Goal: Task Accomplishment & Management: Manage account settings

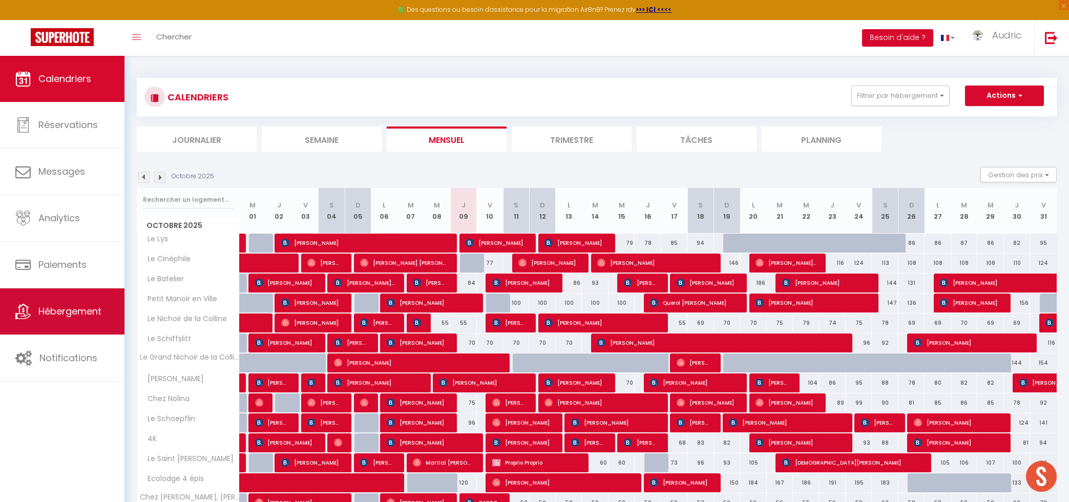
scroll to position [3242, 0]
click at [76, 314] on span "Hébergement" at bounding box center [69, 311] width 63 height 13
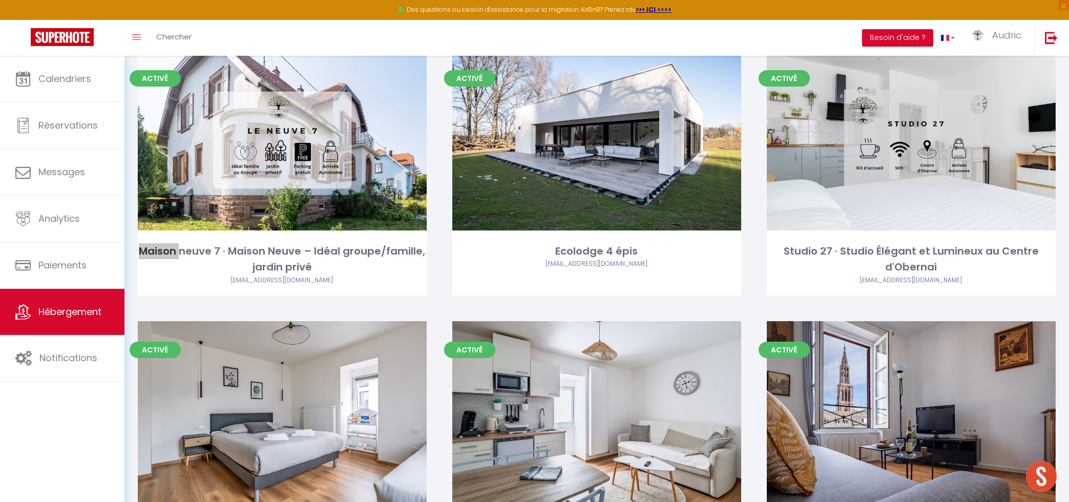
scroll to position [2428, 0]
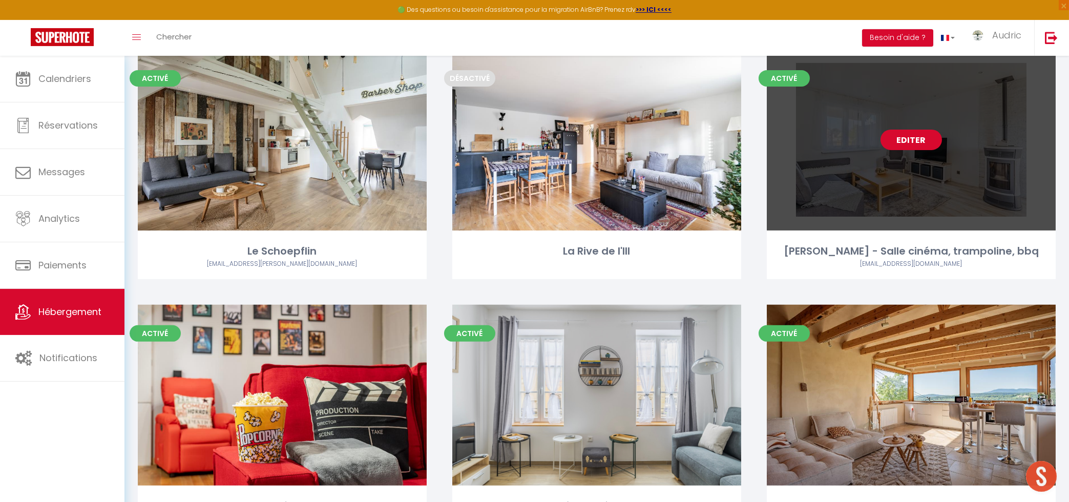
click at [889, 142] on link "Editer" at bounding box center [911, 140] width 61 height 20
click at [910, 143] on link "Editer" at bounding box center [911, 140] width 61 height 20
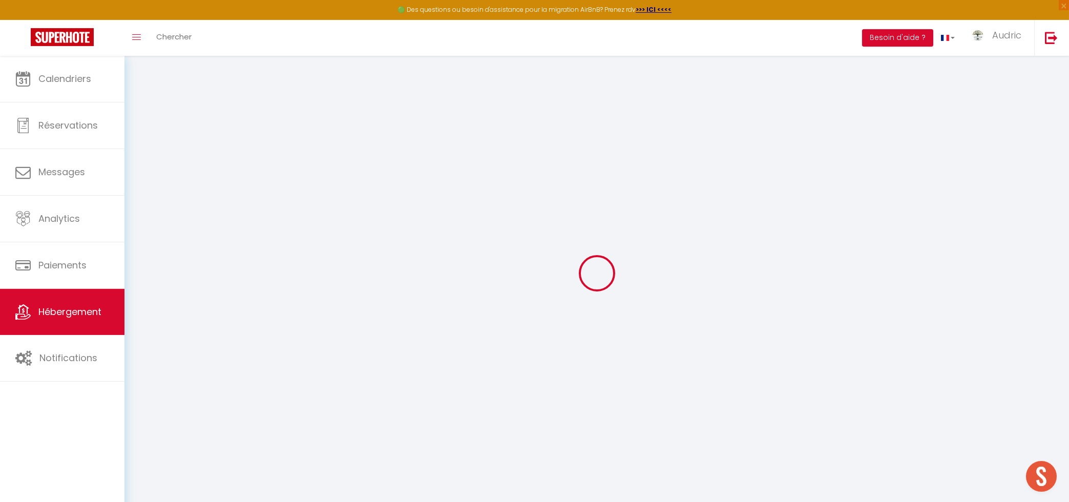
select select
checkbox input "false"
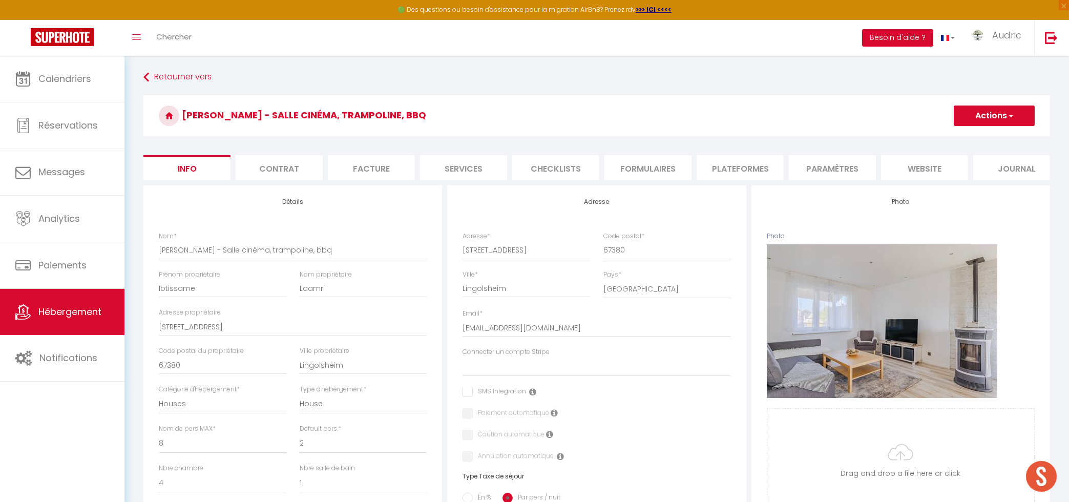
select select
checkbox input "false"
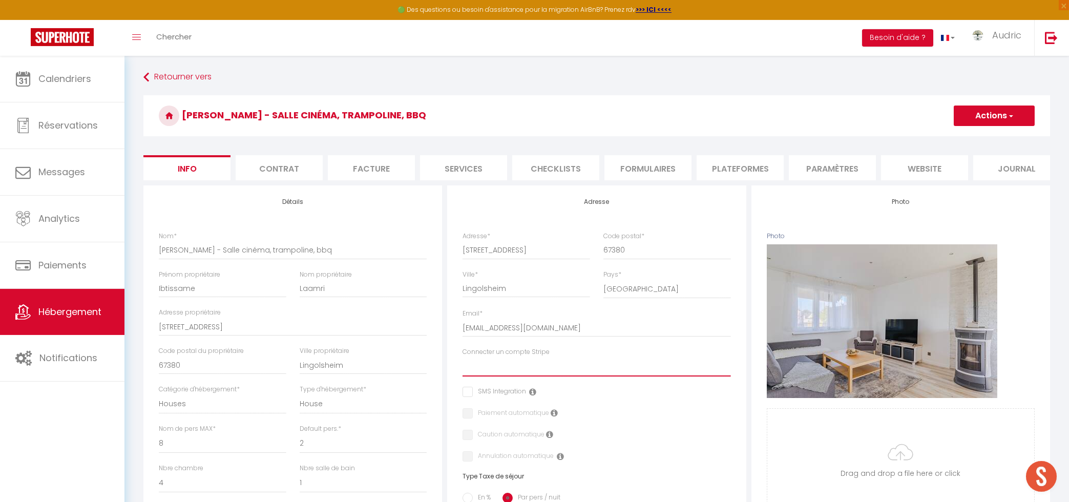
click at [463, 357] on select "Golden Tree Conciergerie [PERSON_NAME] [PERSON_NAME] cronenbourg [PERSON_NAME] …" at bounding box center [597, 366] width 268 height 19
click at [1019, 117] on button "Actions" at bounding box center [994, 116] width 81 height 20
click at [795, 101] on h3 "[PERSON_NAME] - Salle cinéma, trampoline, bbq" at bounding box center [596, 115] width 907 height 41
click at [1006, 27] on link "Audric" at bounding box center [999, 38] width 72 height 36
click at [993, 88] on link "Équipe" at bounding box center [994, 89] width 76 height 17
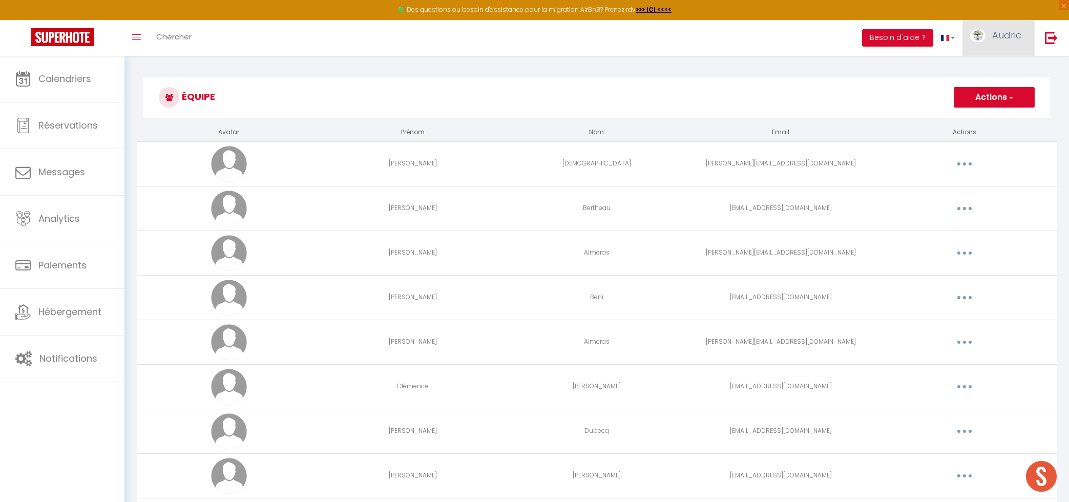
click at [991, 33] on link "Audric" at bounding box center [999, 38] width 72 height 36
click at [999, 65] on link "Paramètres" at bounding box center [994, 71] width 76 height 17
select select "28"
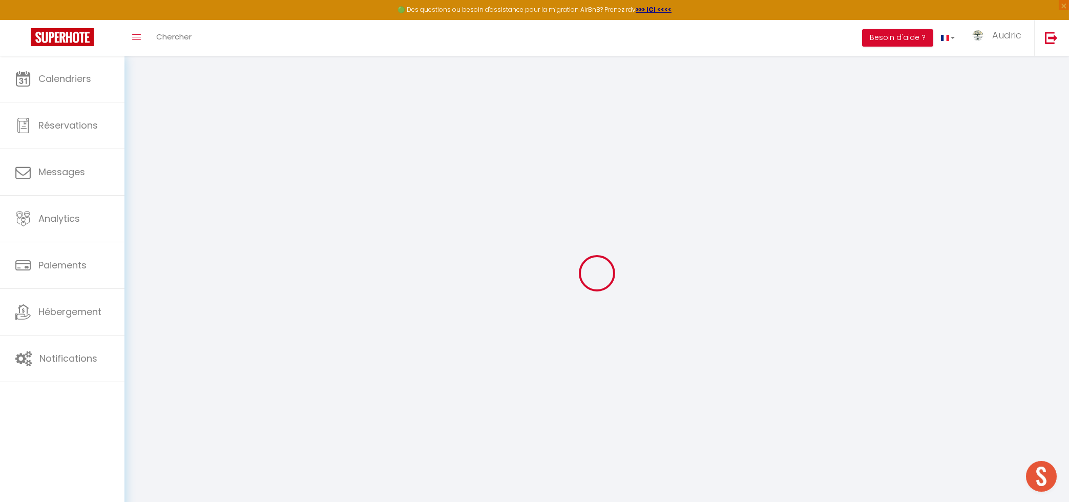
type input "HvpW3CsyevDDYCTICtQZafIcs"
type input "QC8Pld9MyMz0LqNyH9M8kcbkJ"
type input "[URL][DOMAIN_NAME]"
select select "fr"
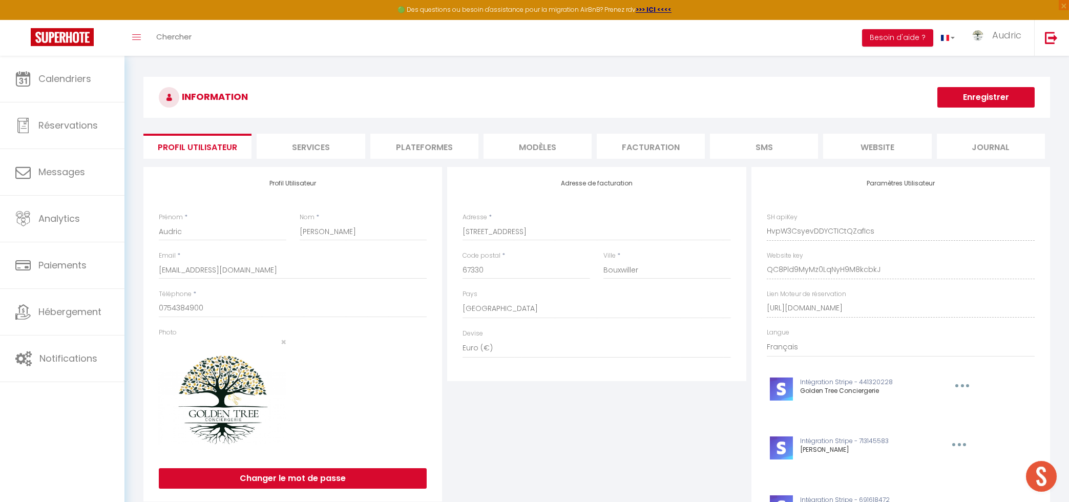
click at [435, 150] on li "Plateformes" at bounding box center [424, 146] width 108 height 25
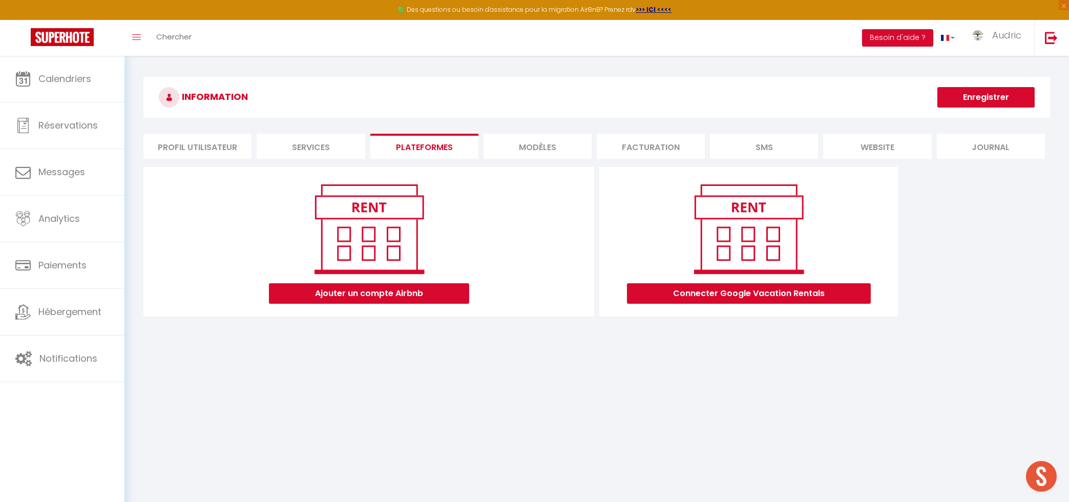
click at [336, 142] on li "Services" at bounding box center [311, 146] width 108 height 25
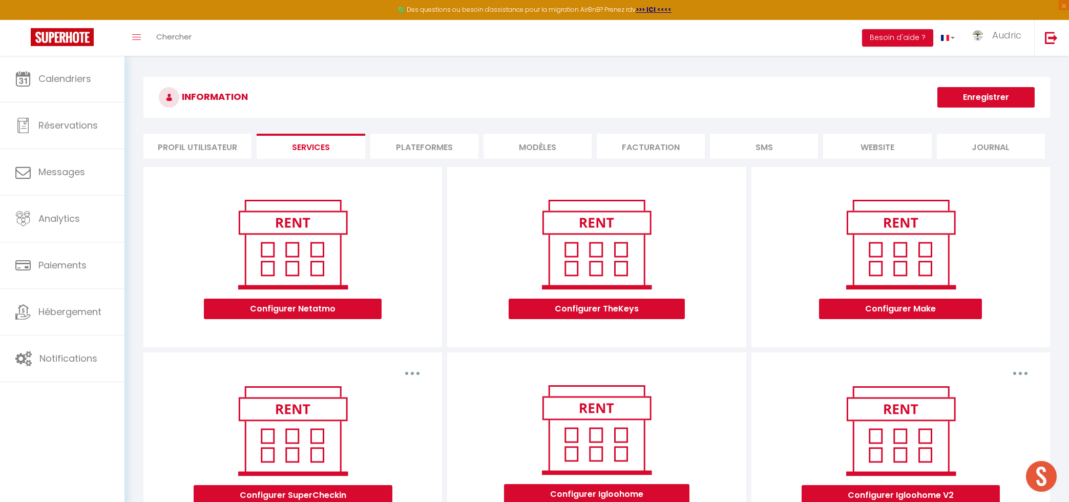
click at [667, 147] on li "Facturation" at bounding box center [651, 146] width 108 height 25
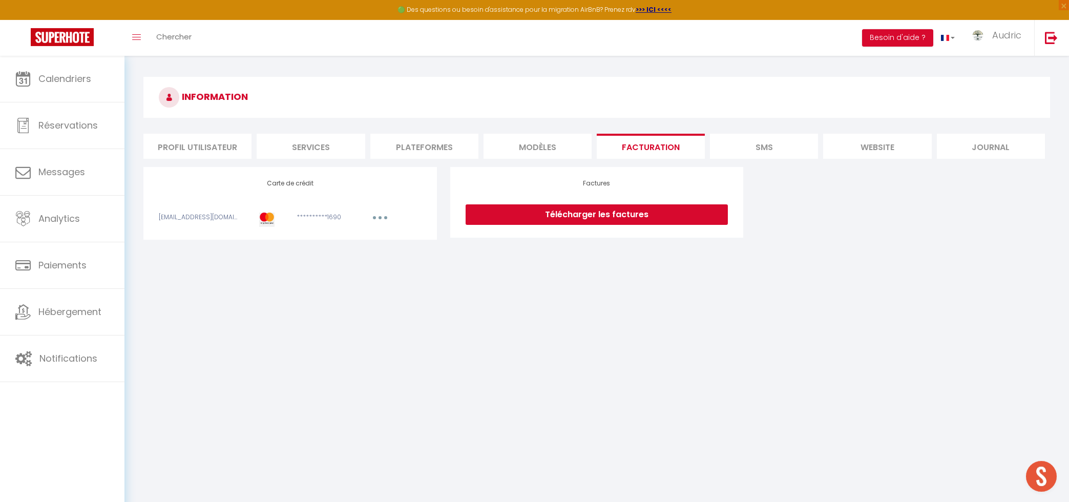
click at [525, 146] on li "MODÈLES" at bounding box center [538, 146] width 108 height 25
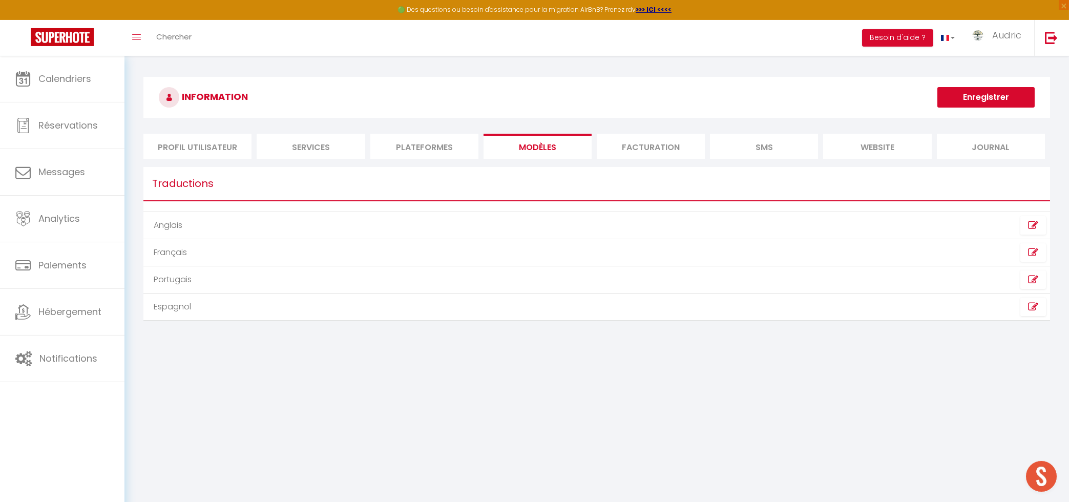
click at [307, 153] on li "Services" at bounding box center [311, 146] width 108 height 25
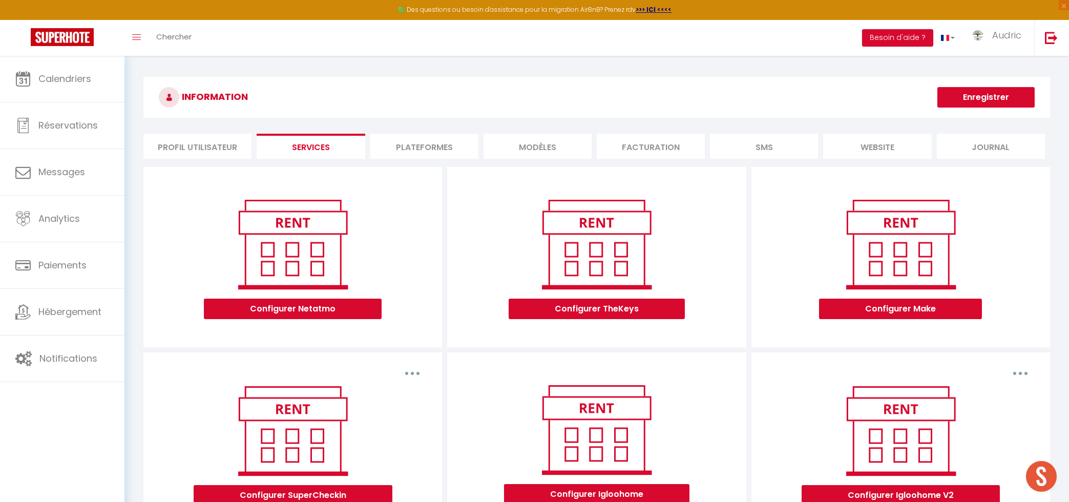
click at [220, 150] on li "Profil Utilisateur" at bounding box center [197, 146] width 108 height 25
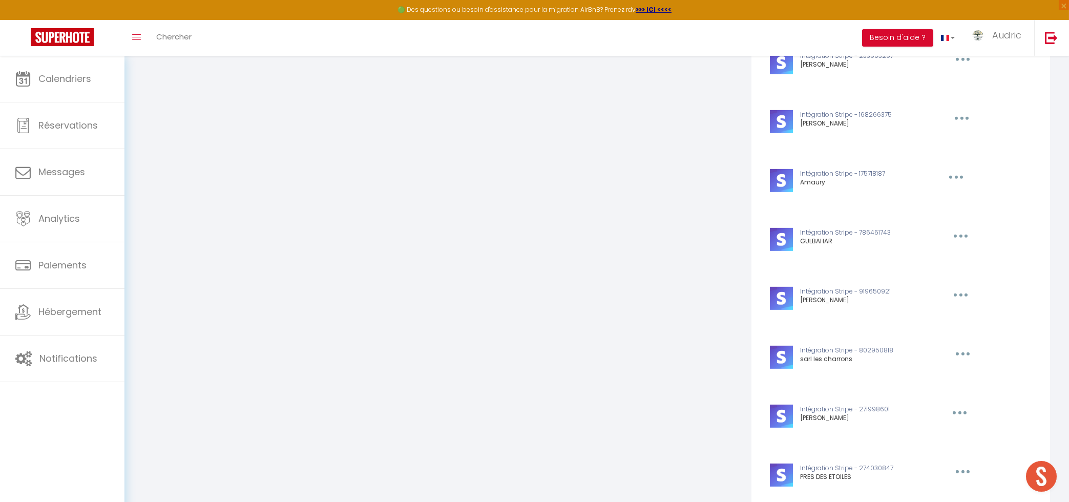
scroll to position [2998, 0]
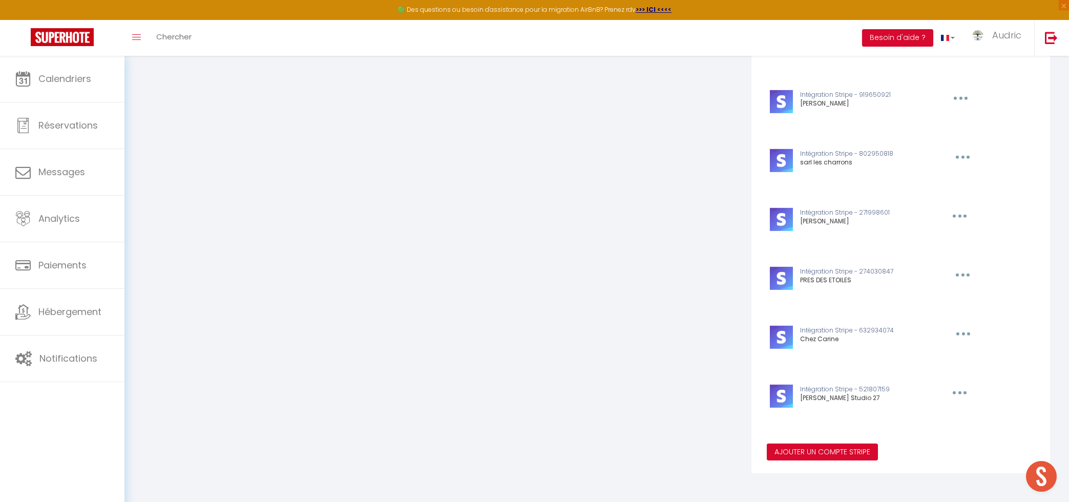
click at [815, 456] on button "Ajouter un compte Stripe" at bounding box center [822, 452] width 111 height 17
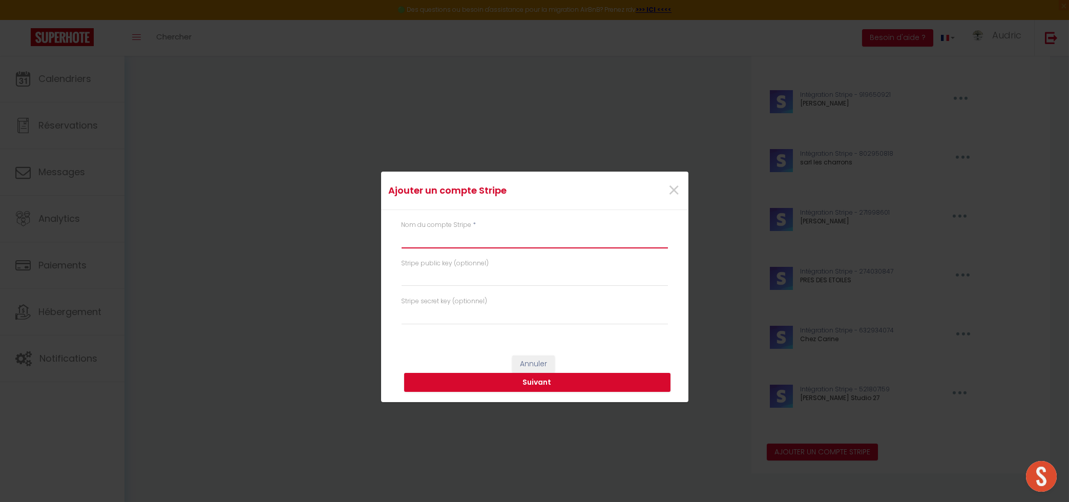
click at [461, 239] on input "text" at bounding box center [535, 239] width 266 height 18
type input "Maison Lingo"
click at [544, 384] on button "Suivant" at bounding box center [537, 382] width 266 height 19
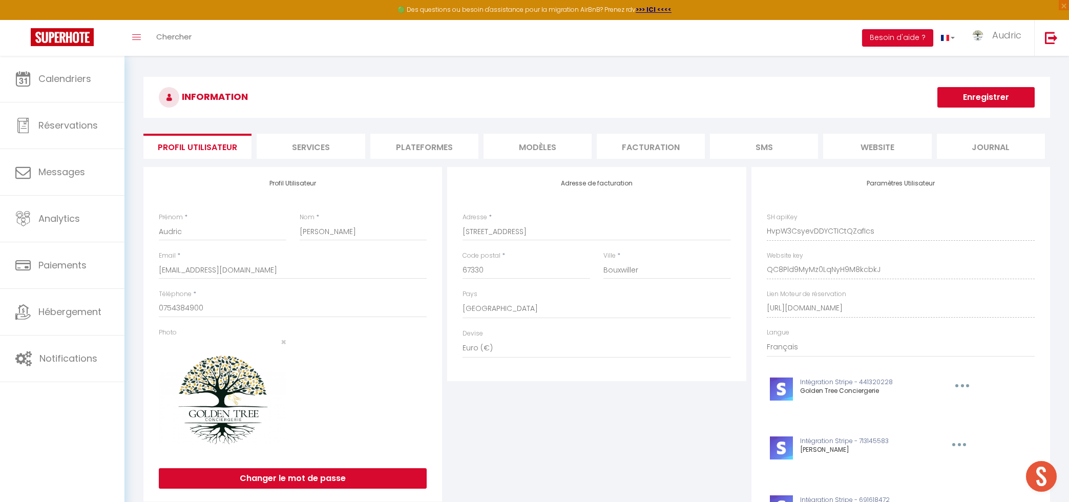
select select "28"
select select "fr"
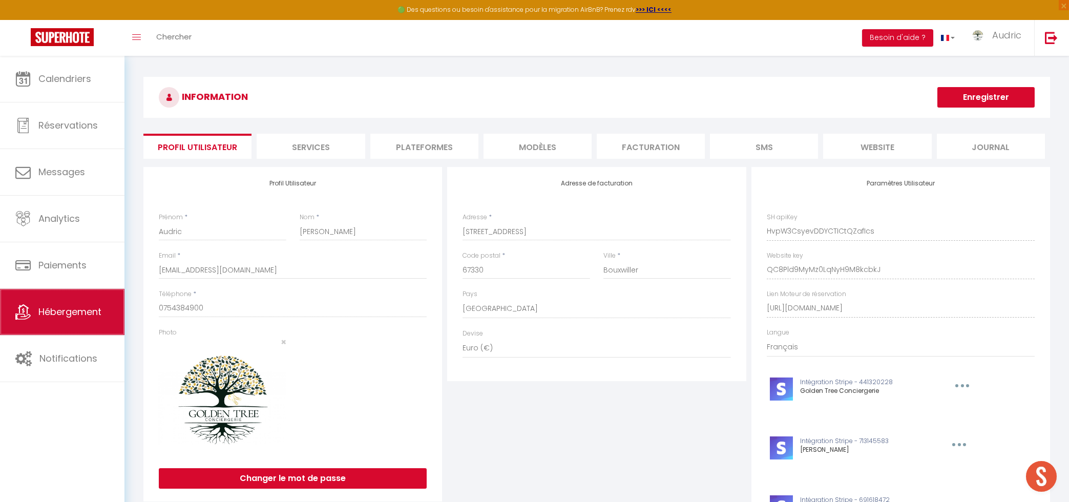
click at [59, 307] on span "Hébergement" at bounding box center [69, 311] width 63 height 13
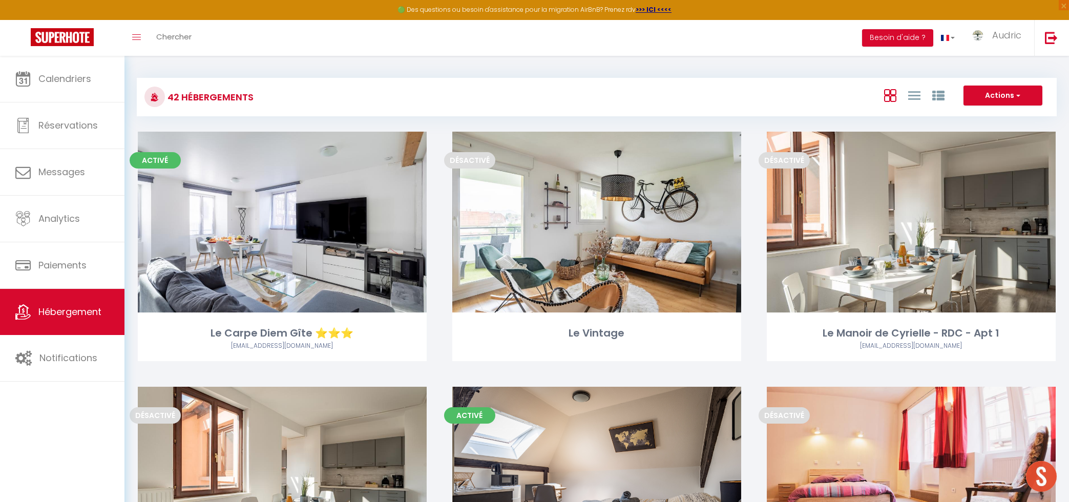
scroll to position [2428, 0]
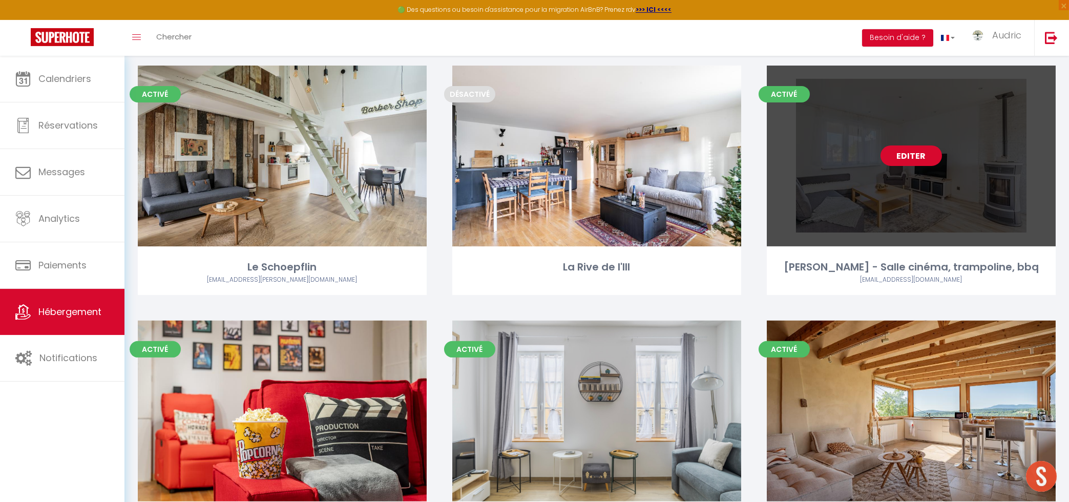
click at [905, 146] on link "Editer" at bounding box center [911, 156] width 61 height 20
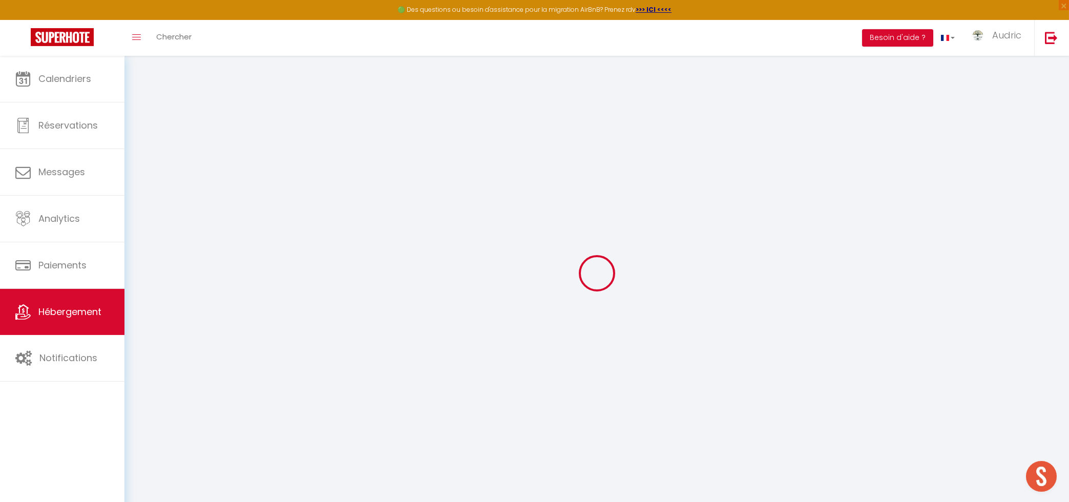
select select
checkbox input "false"
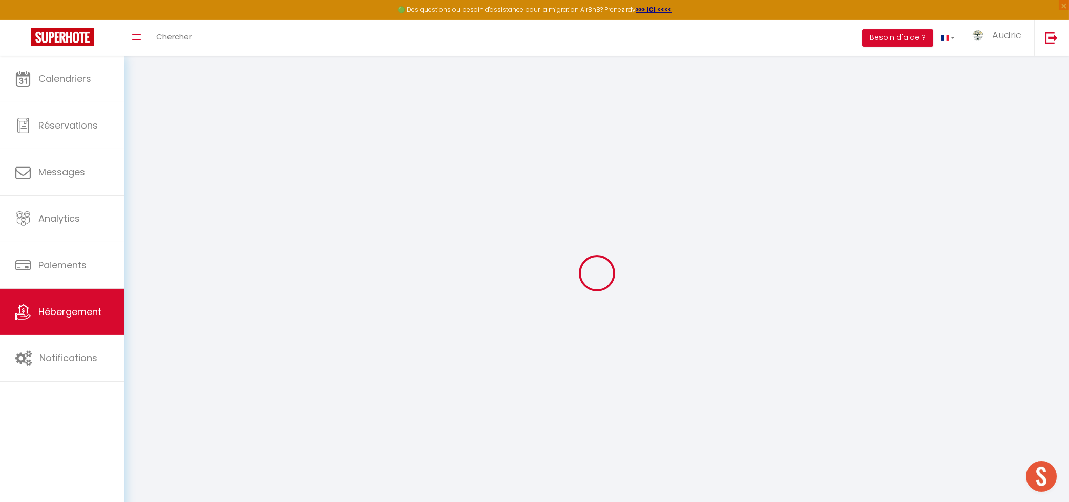
select select
checkbox input "false"
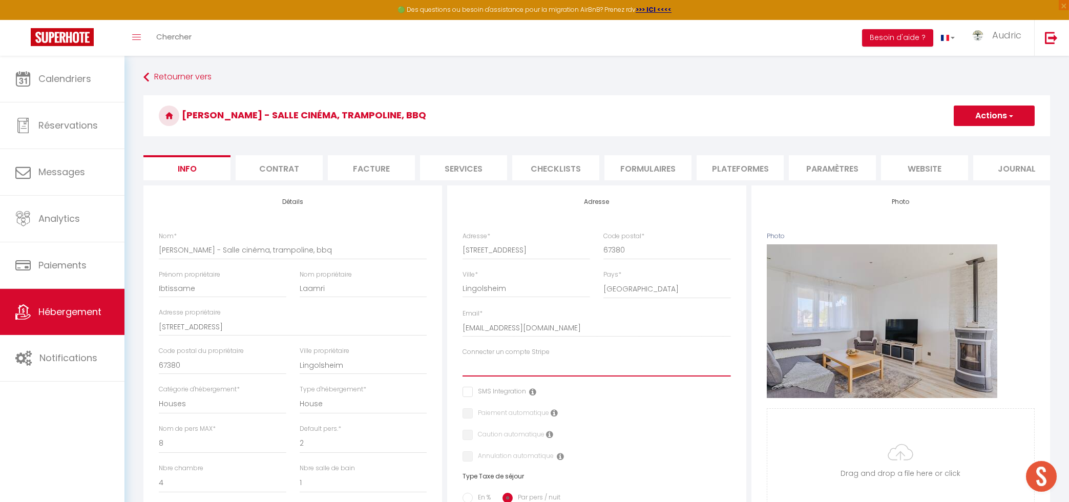
click at [463, 357] on select "Golden Tree Conciergerie [PERSON_NAME] [PERSON_NAME] cronenbourg [PERSON_NAME] …" at bounding box center [597, 366] width 268 height 19
select select "16251"
click option "Maison Lingo" at bounding box center [0, 0] width 0 height 0
checkbox input "false"
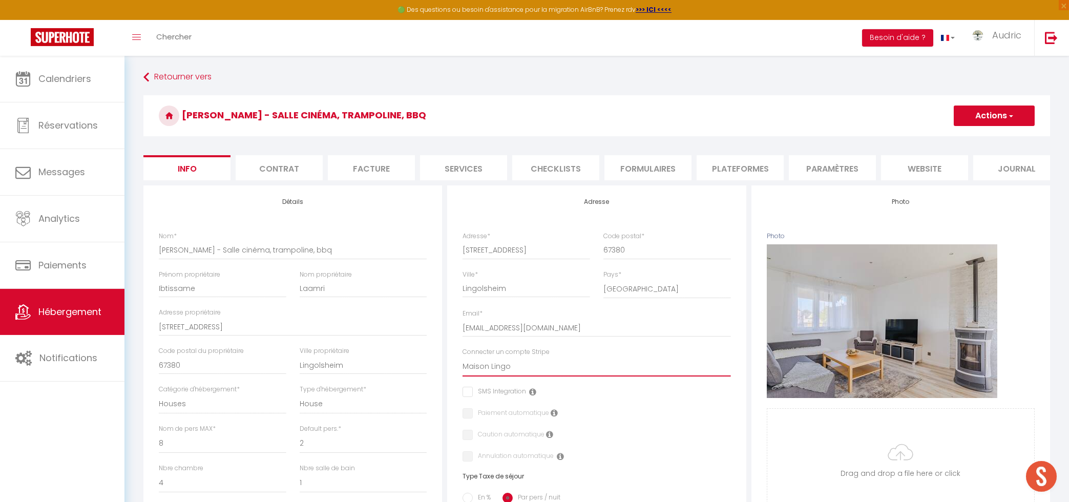
checkbox input "false"
click at [1003, 116] on button "Actions" at bounding box center [994, 116] width 81 height 20
click at [965, 136] on input "Enregistrer" at bounding box center [954, 138] width 38 height 10
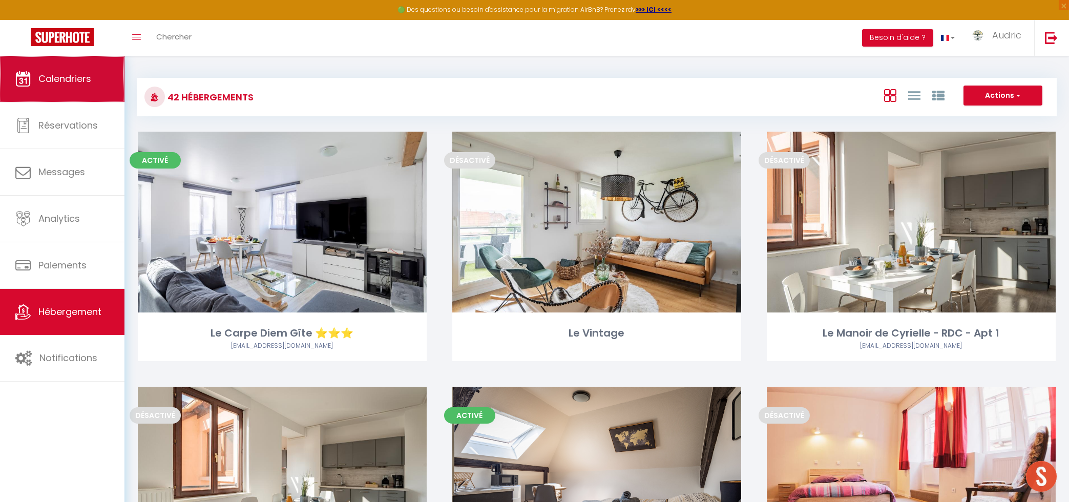
click at [25, 87] on link "Calendriers" at bounding box center [62, 79] width 124 height 46
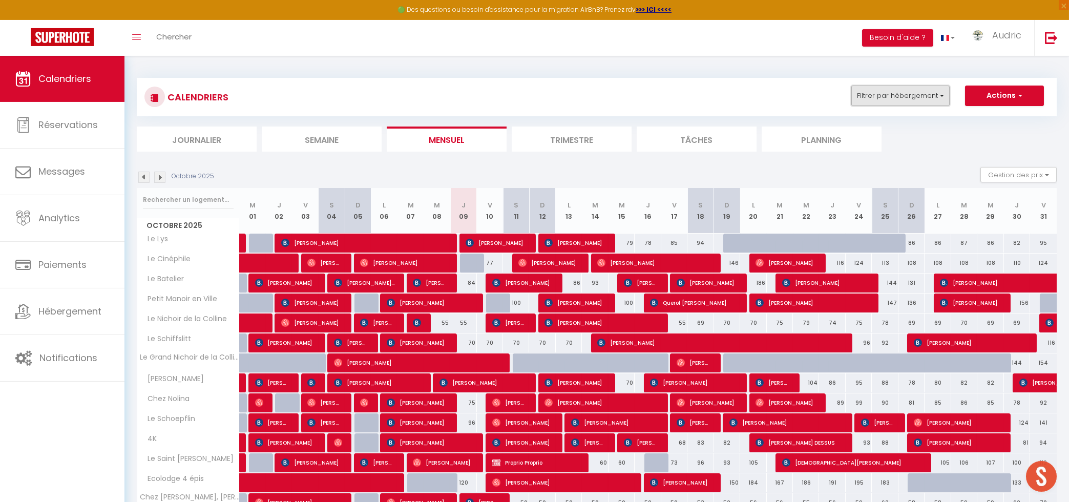
click at [897, 91] on button "Filtrer par hébergement" at bounding box center [901, 96] width 98 height 20
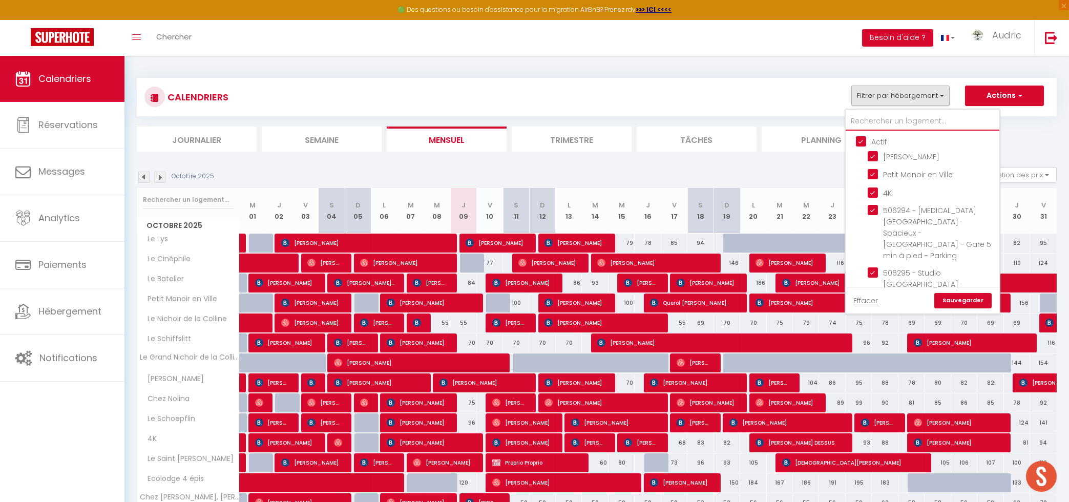
click at [888, 113] on input "text" at bounding box center [923, 121] width 154 height 18
click at [819, 101] on div "CALENDRIERS Filtrer par hébergement Actif Chez [PERSON_NAME] Manoir en Ville 4K…" at bounding box center [596, 97] width 905 height 23
